Goal: Information Seeking & Learning: Learn about a topic

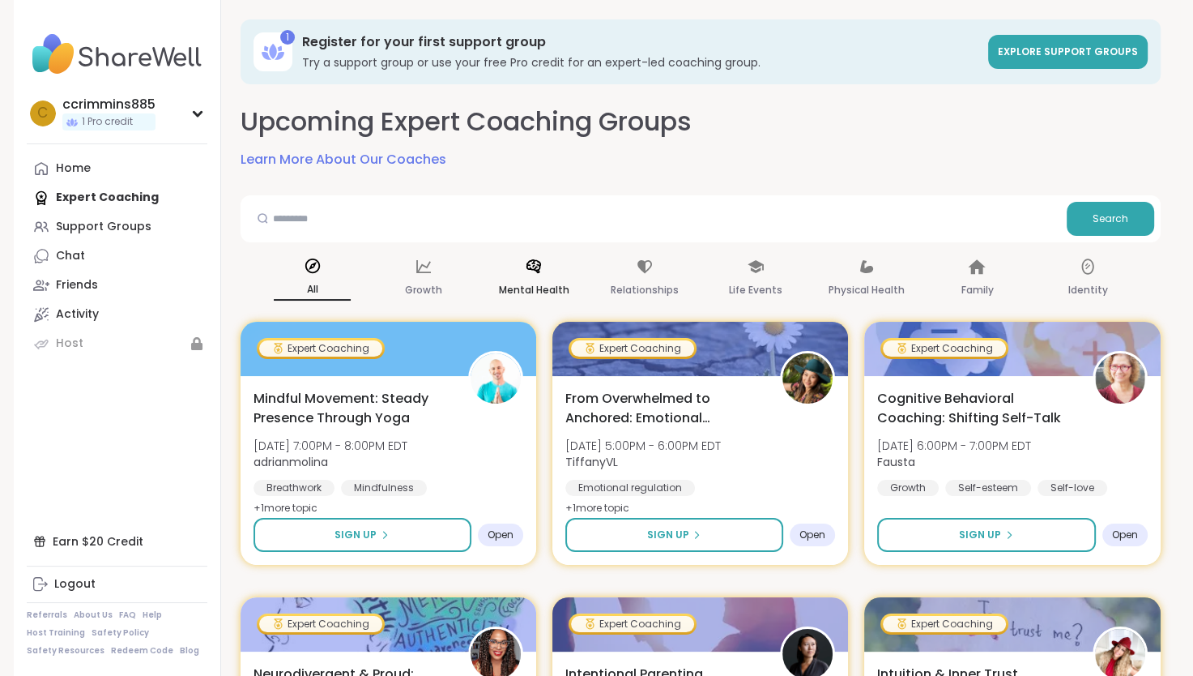
click at [538, 274] on icon at bounding box center [534, 267] width 18 height 18
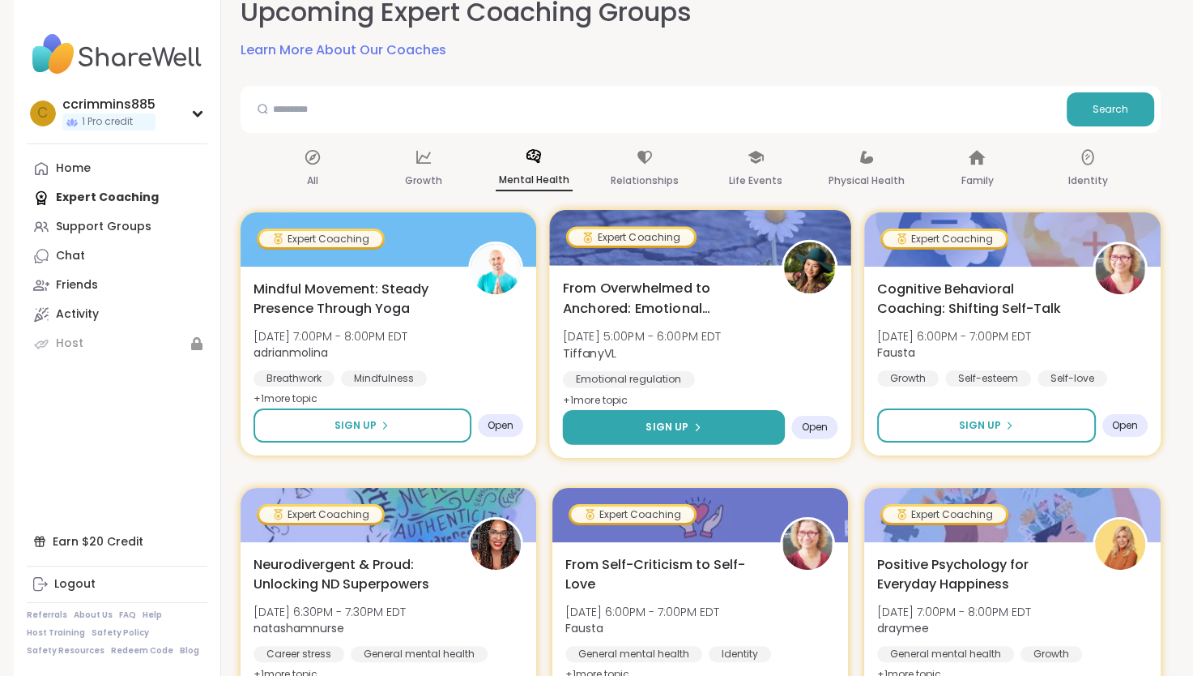
scroll to position [108, 0]
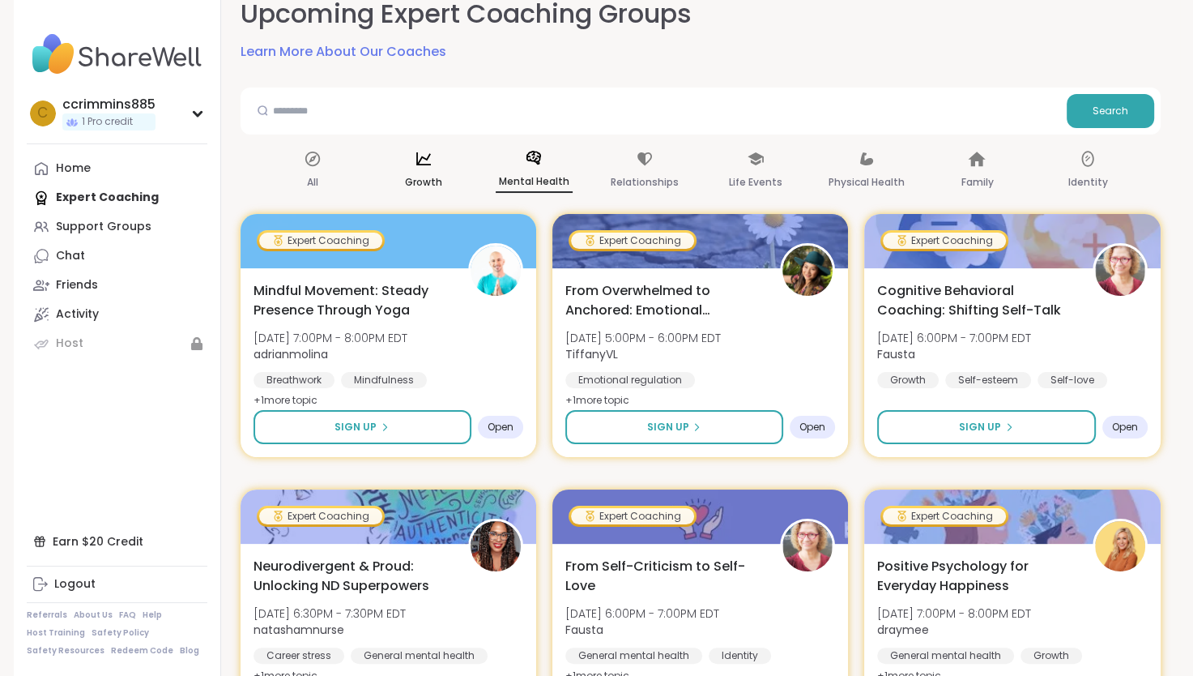
click at [419, 164] on icon at bounding box center [423, 158] width 15 height 13
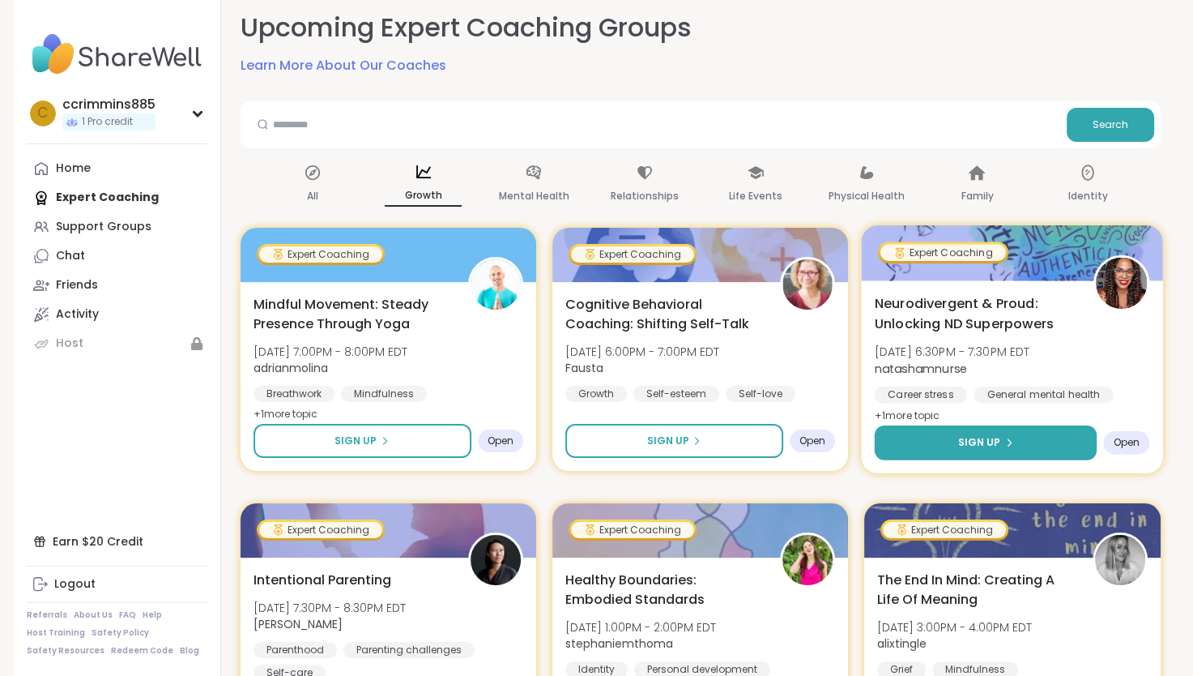
scroll to position [81, 0]
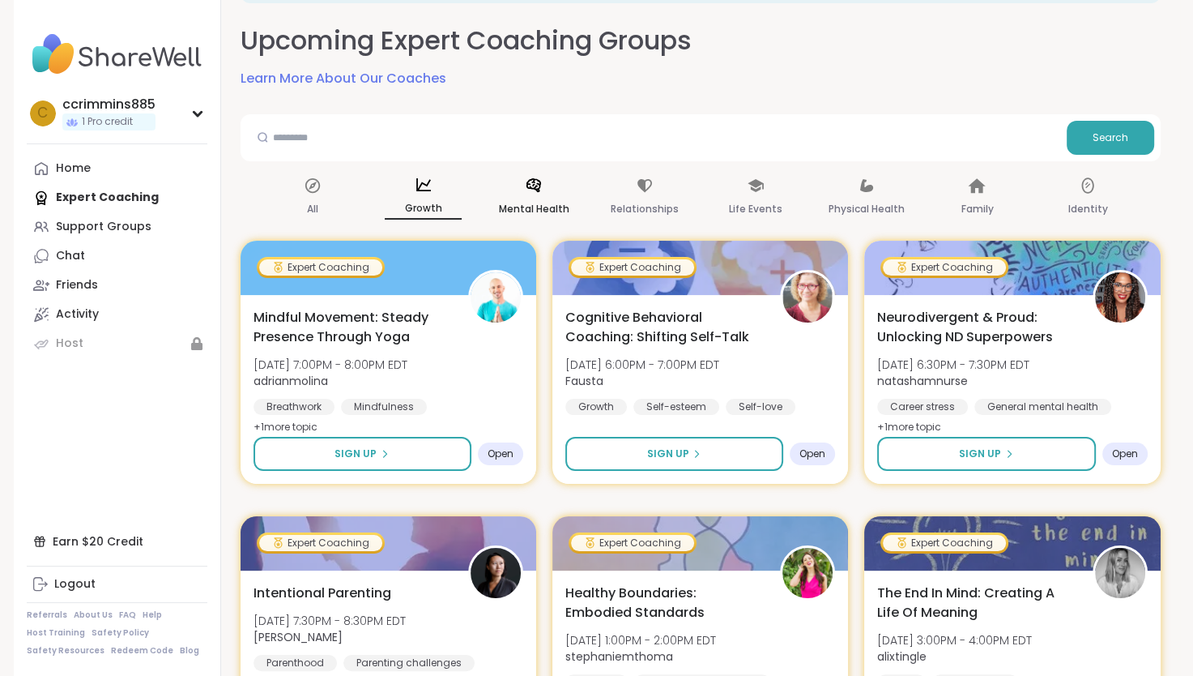
click at [543, 197] on div "Mental Health" at bounding box center [534, 198] width 77 height 60
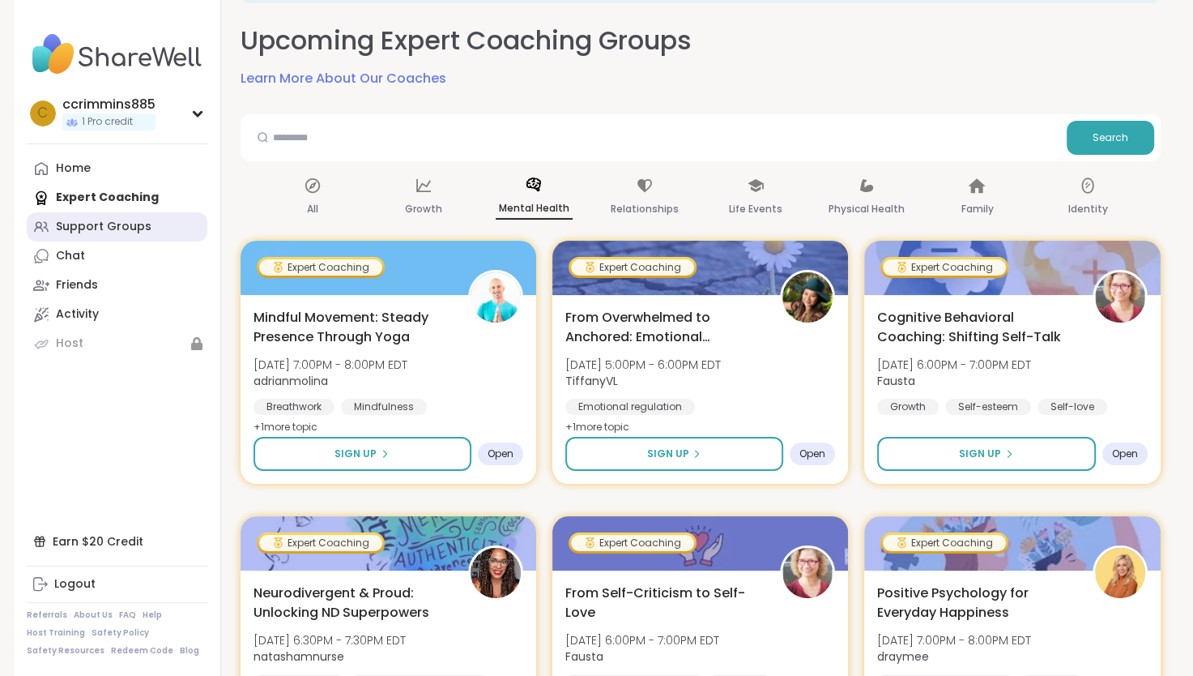
click at [130, 228] on div "Support Groups" at bounding box center [104, 227] width 96 height 16
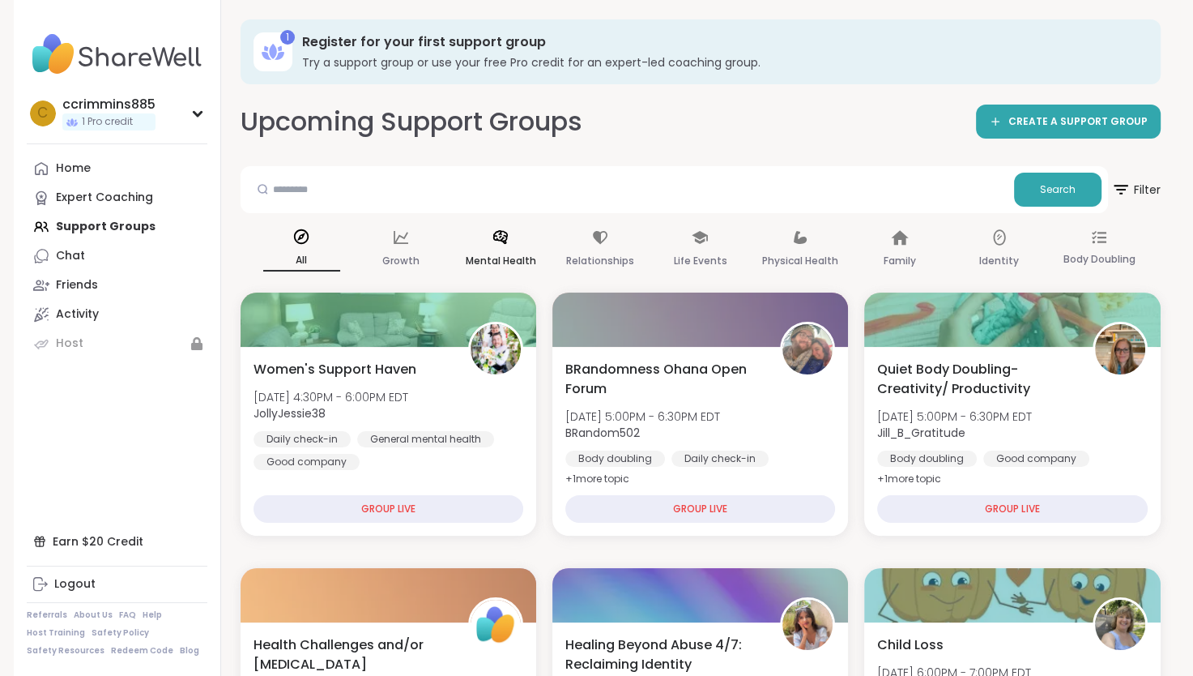
click at [501, 237] on icon at bounding box center [501, 237] width 18 height 18
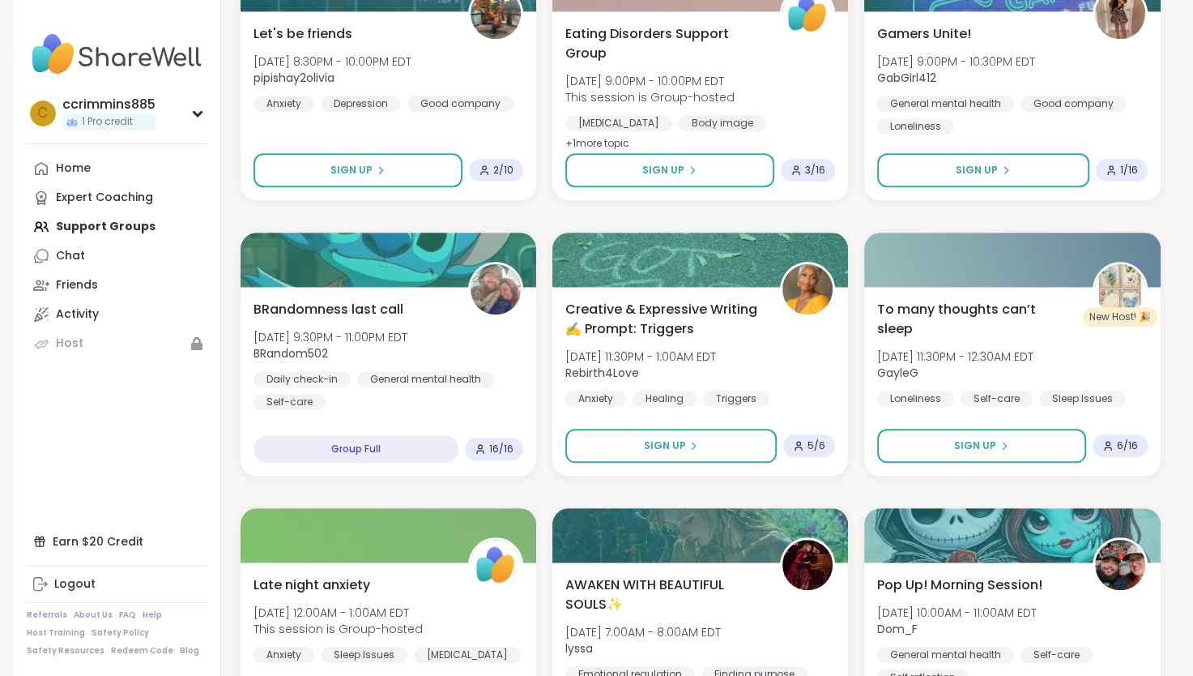
scroll to position [1485, 0]
